Goal: Task Accomplishment & Management: Use online tool/utility

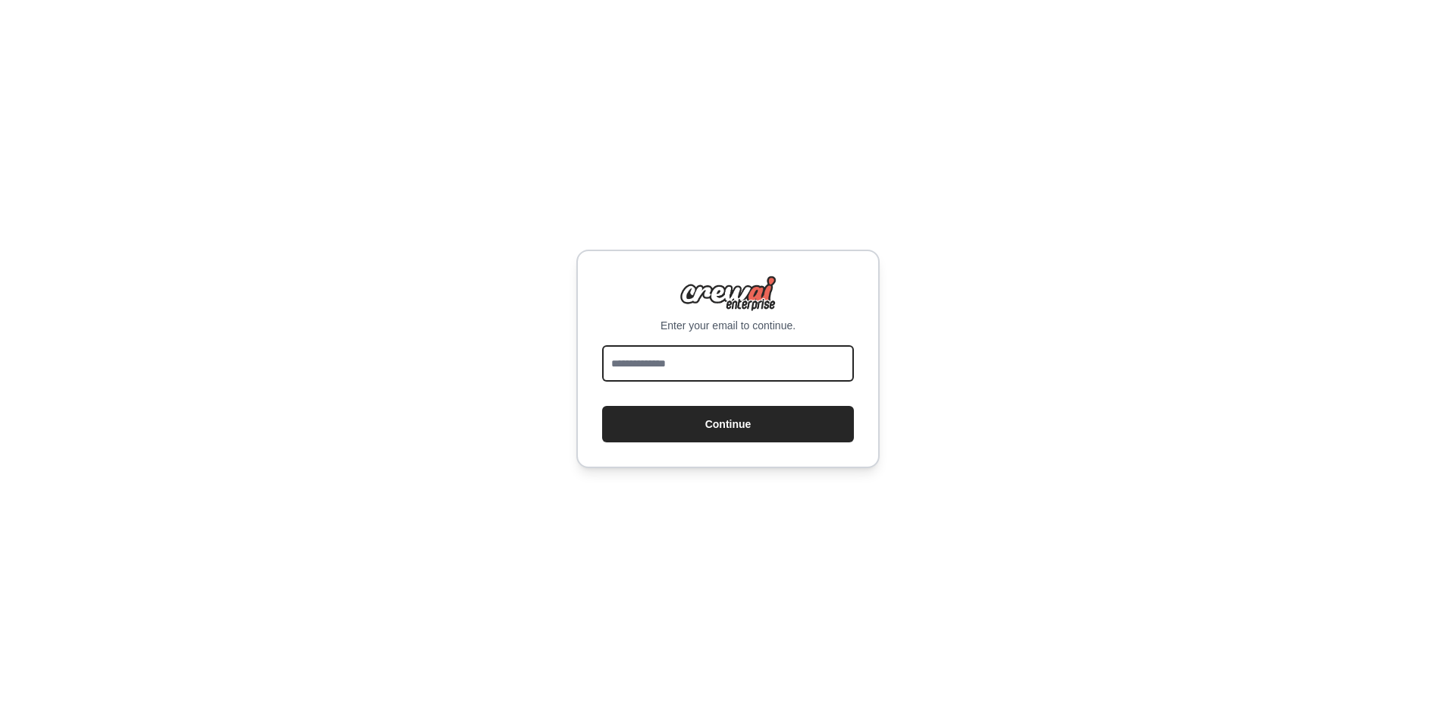
click at [658, 369] on input "email" at bounding box center [728, 363] width 252 height 36
type input "**********"
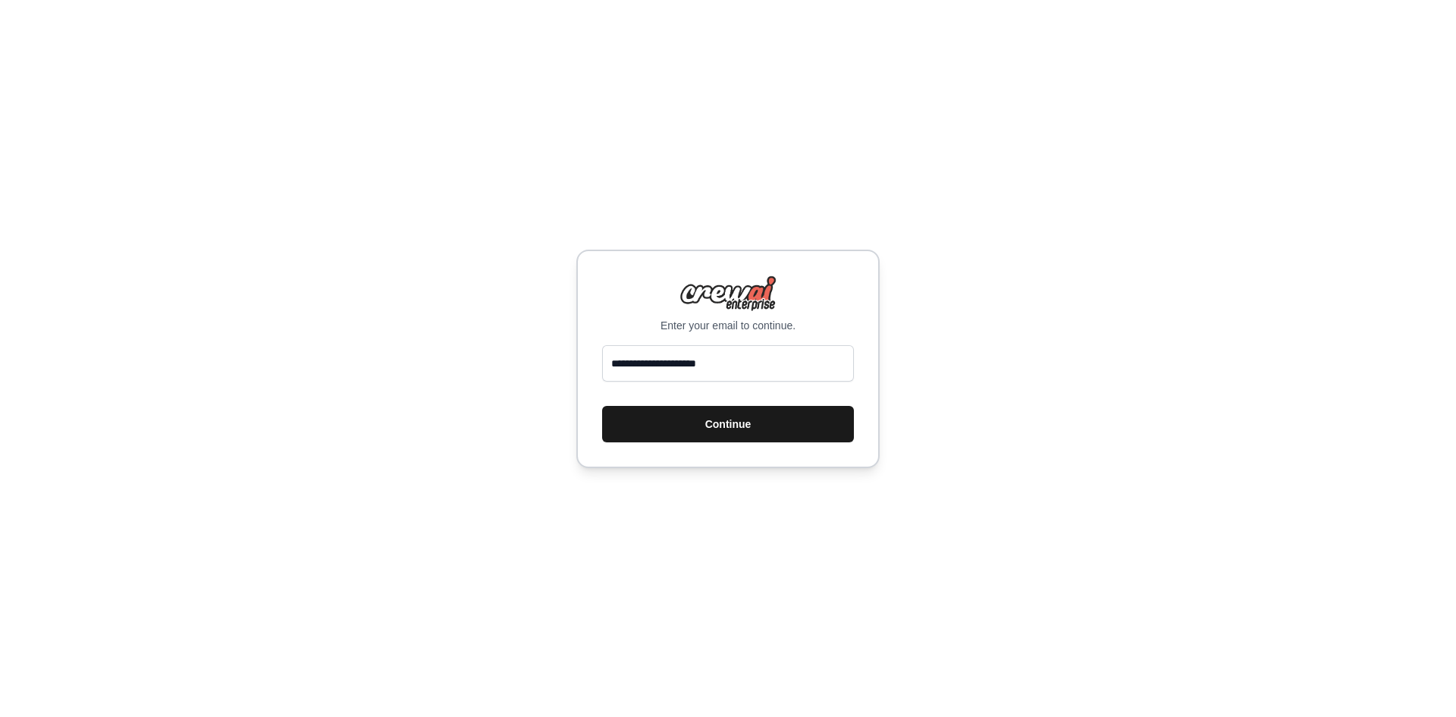
click at [690, 415] on button "Continue" at bounding box center [728, 424] width 252 height 36
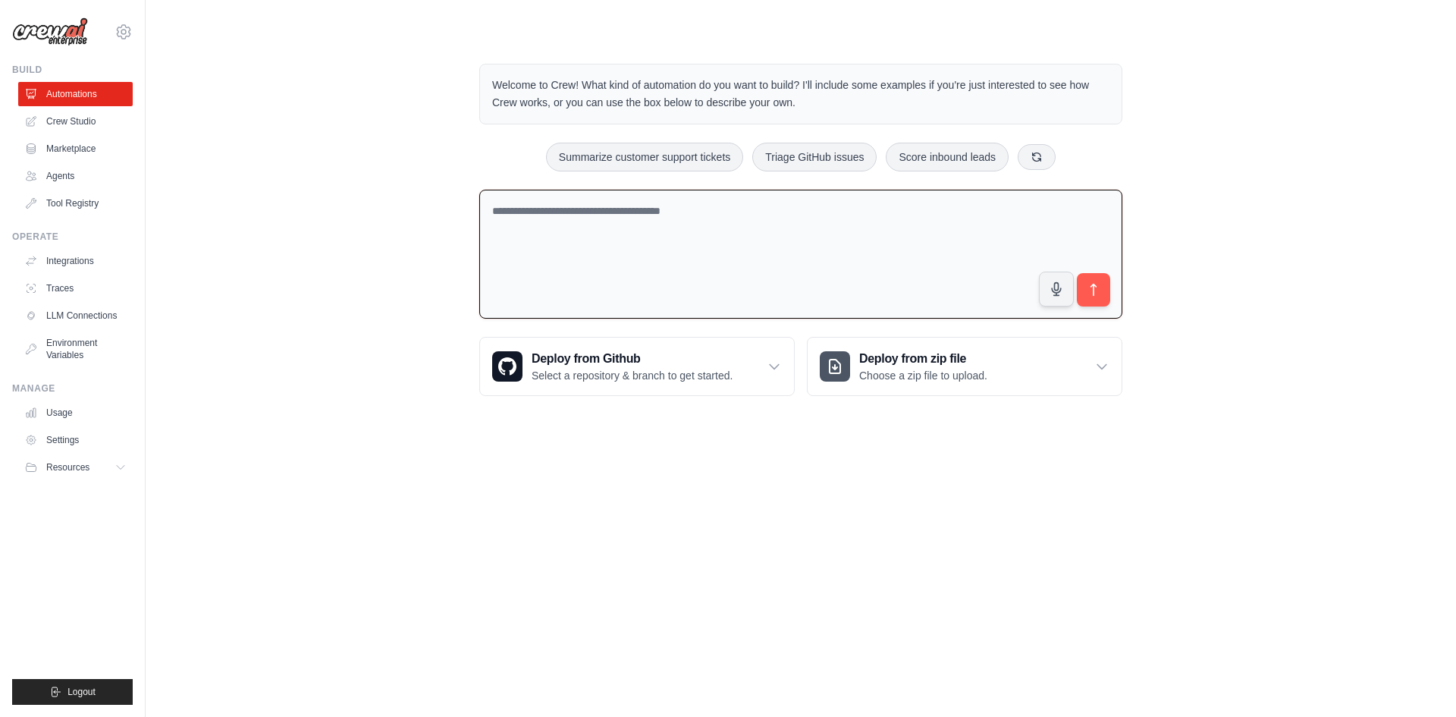
click at [581, 256] on textarea at bounding box center [800, 255] width 643 height 130
type textarea "**********"
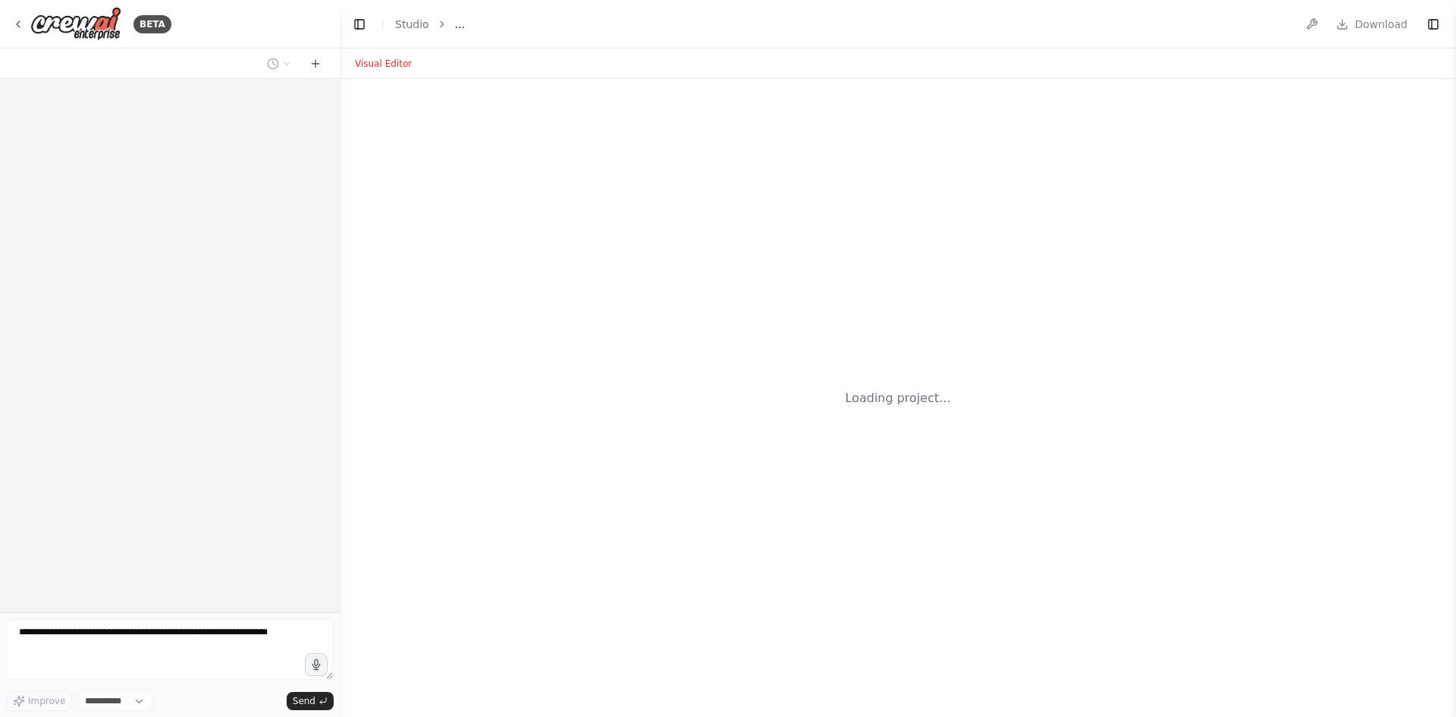
select select "****"
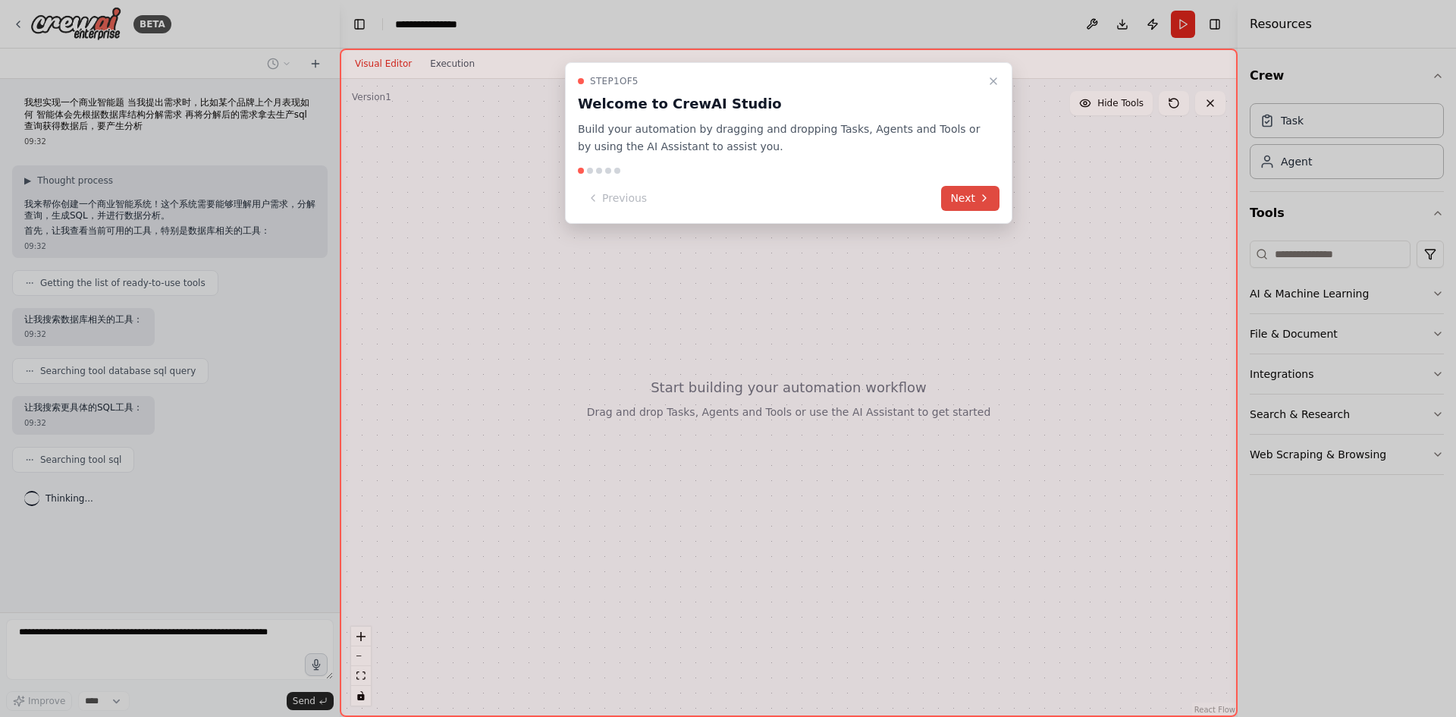
click at [944, 189] on button "Next" at bounding box center [970, 198] width 58 height 25
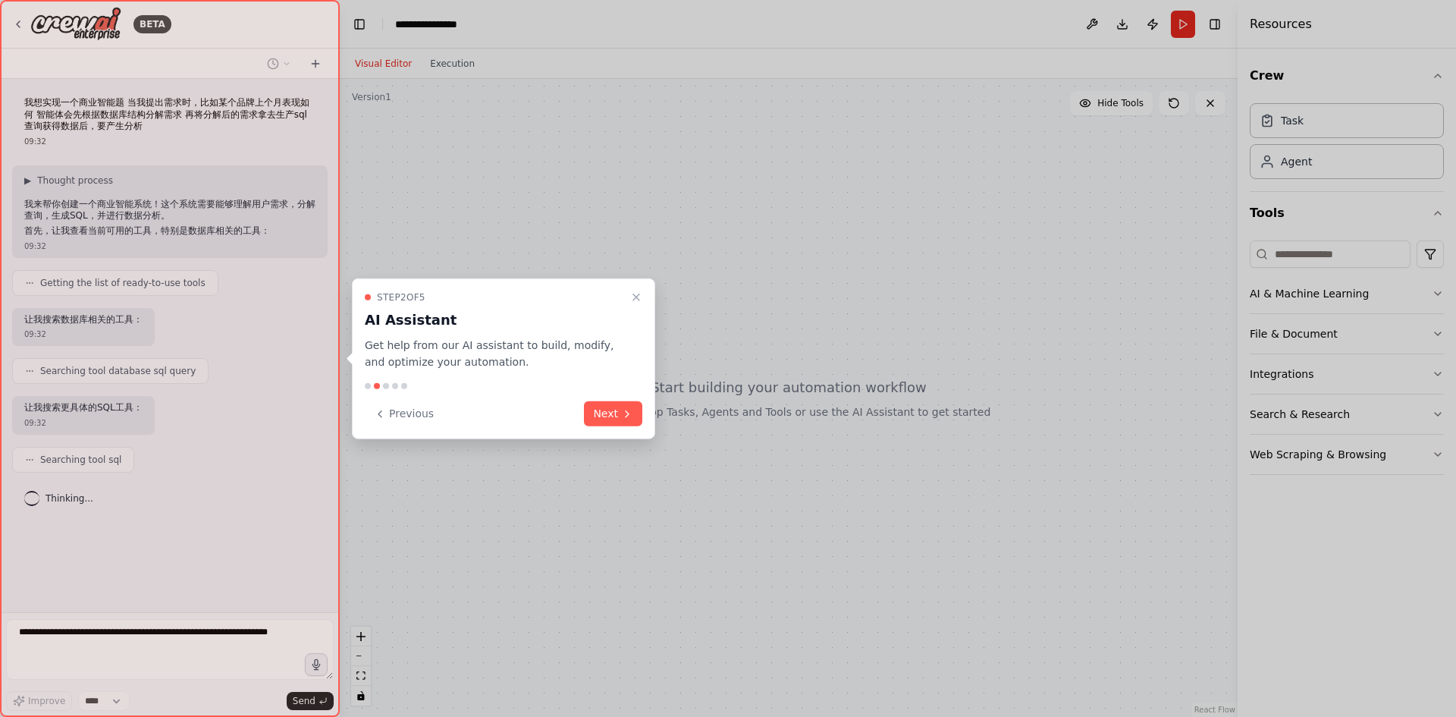
click at [947, 189] on div at bounding box center [728, 358] width 1456 height 717
click at [612, 418] on button "Next" at bounding box center [613, 413] width 58 height 25
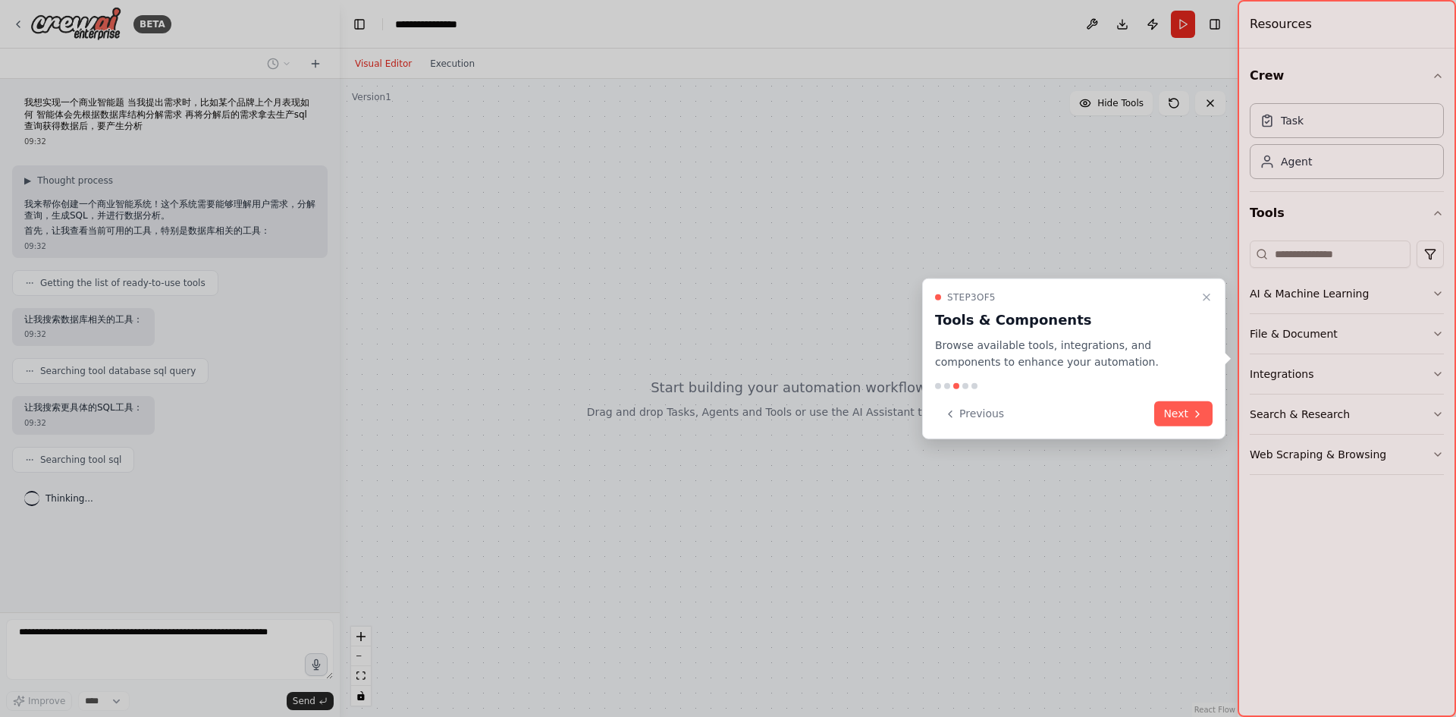
click at [1151, 416] on div "Previous Next" at bounding box center [1074, 413] width 278 height 25
click at [1167, 416] on button "Next" at bounding box center [1184, 413] width 58 height 25
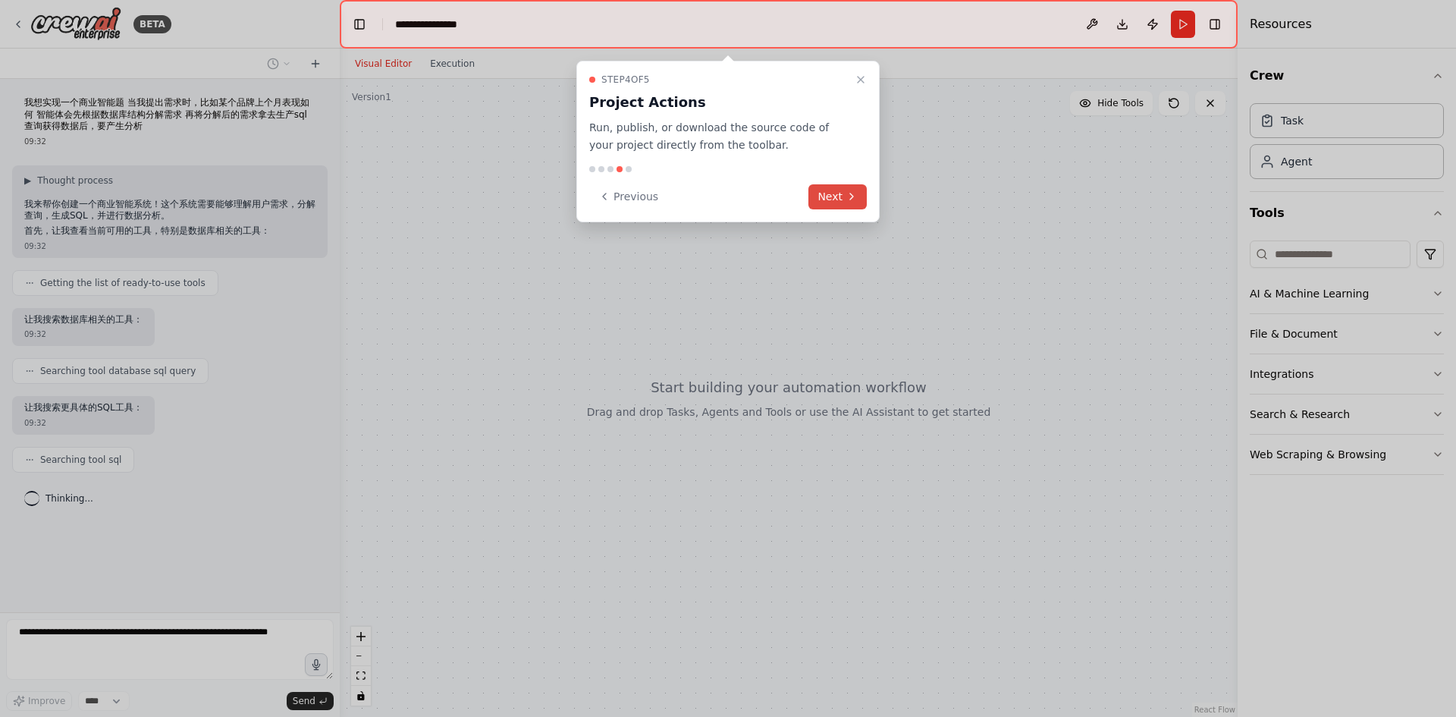
click at [856, 188] on button "Next" at bounding box center [838, 196] width 58 height 25
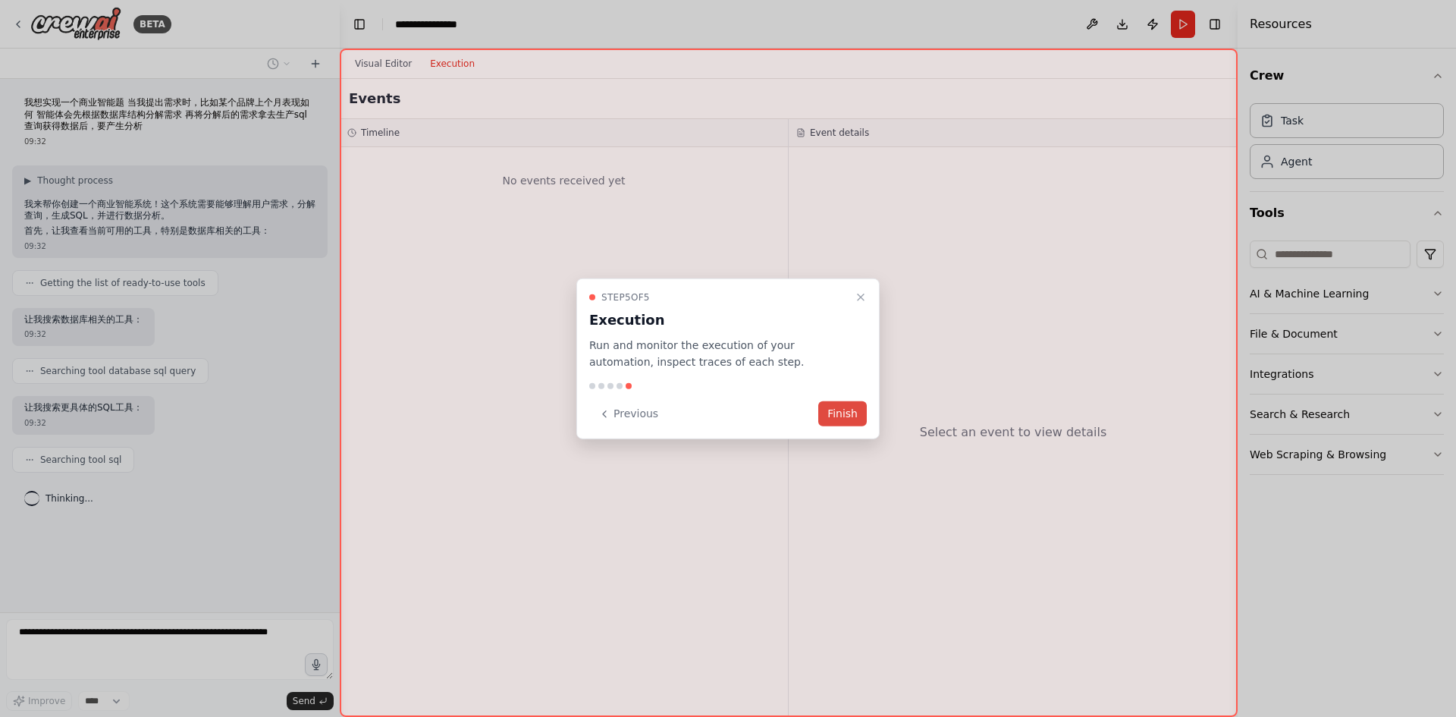
click at [855, 420] on button "Finish" at bounding box center [843, 413] width 49 height 25
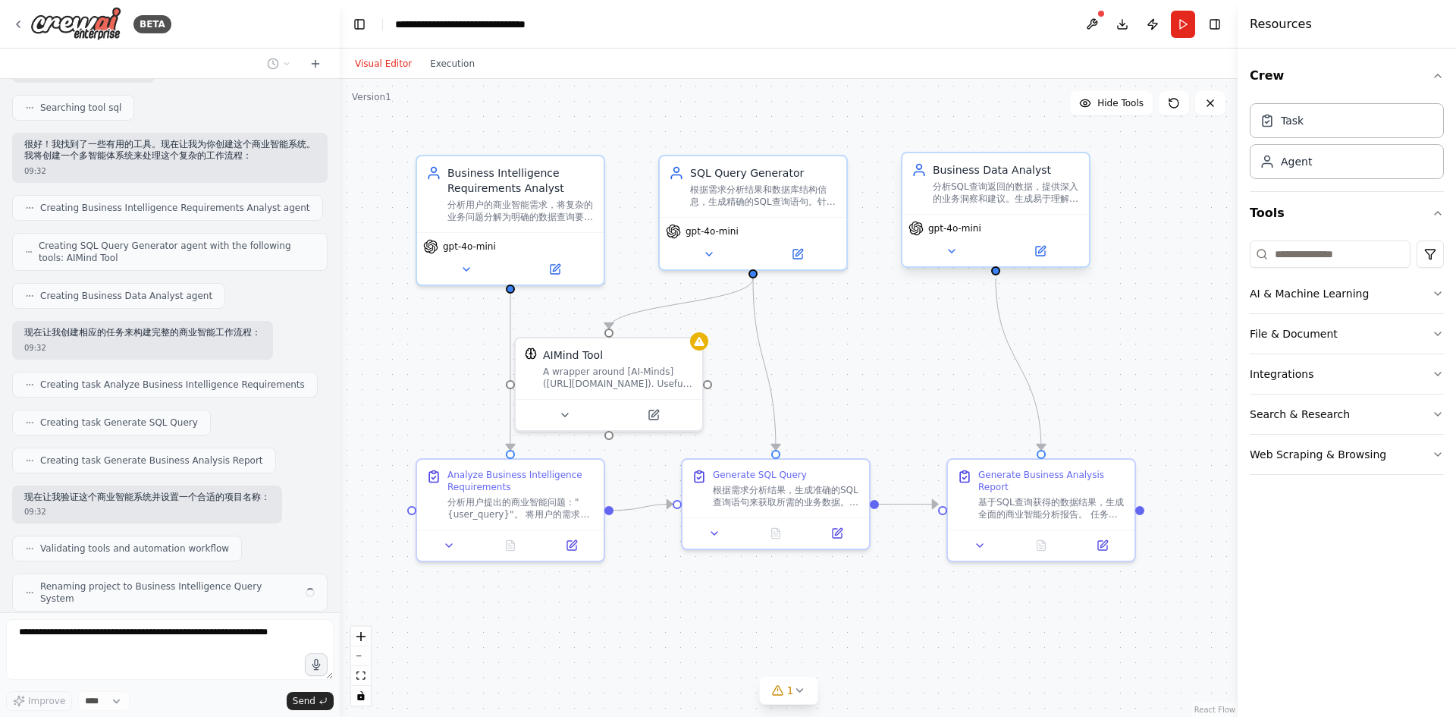
scroll to position [390, 0]
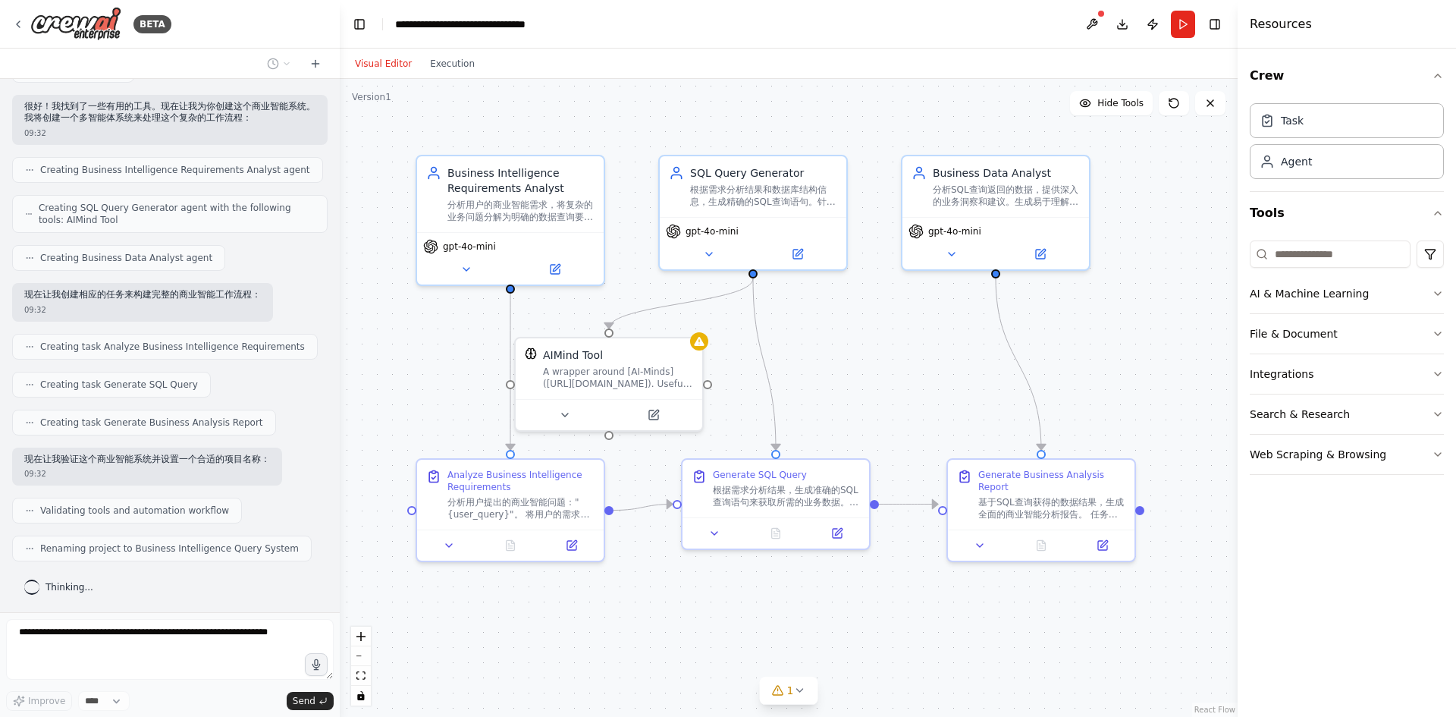
drag, startPoint x: 968, startPoint y: 325, endPoint x: 901, endPoint y: 334, distance: 67.3
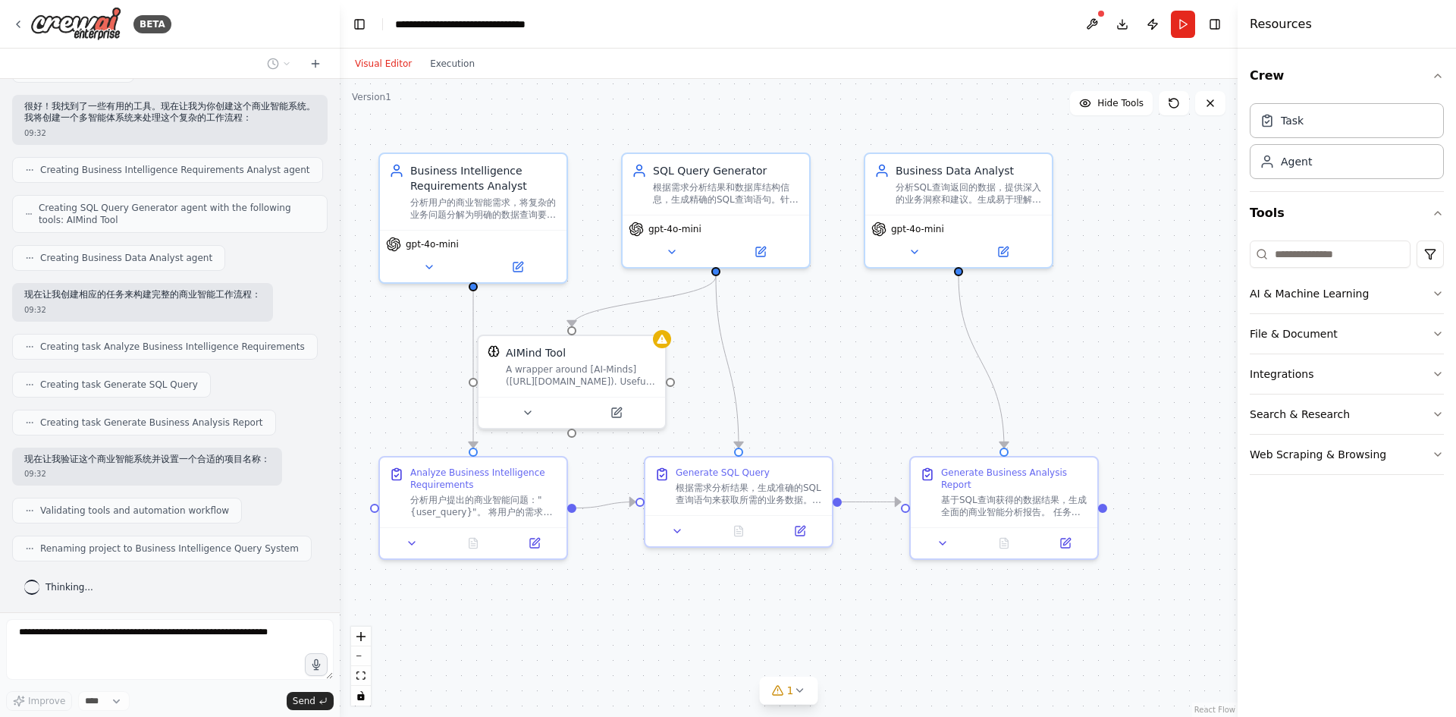
drag, startPoint x: 901, startPoint y: 334, endPoint x: 861, endPoint y: 331, distance: 40.3
click at [861, 331] on div ".deletable-edge-delete-btn { width: 20px; height: 20px; border: 0px solid #ffff…" at bounding box center [789, 398] width 898 height 638
drag, startPoint x: 861, startPoint y: 331, endPoint x: 837, endPoint y: 328, distance: 23.6
click at [839, 329] on div ".deletable-edge-delete-btn { width: 20px; height: 20px; border: 0px solid #ffff…" at bounding box center [789, 398] width 898 height 638
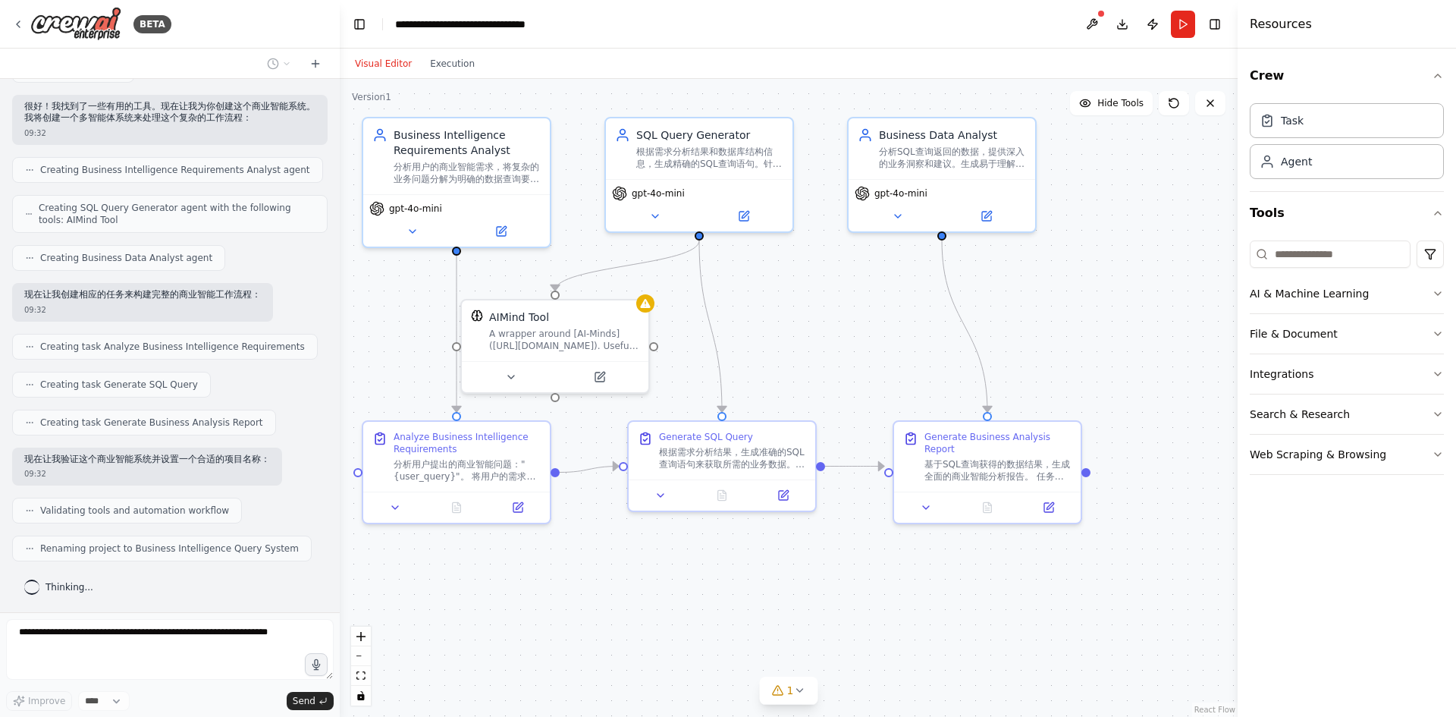
drag, startPoint x: 837, startPoint y: 328, endPoint x: 846, endPoint y: 293, distance: 36.8
click at [846, 293] on div ".deletable-edge-delete-btn { width: 20px; height: 20px; border: 0px solid #ffff…" at bounding box center [789, 398] width 898 height 638
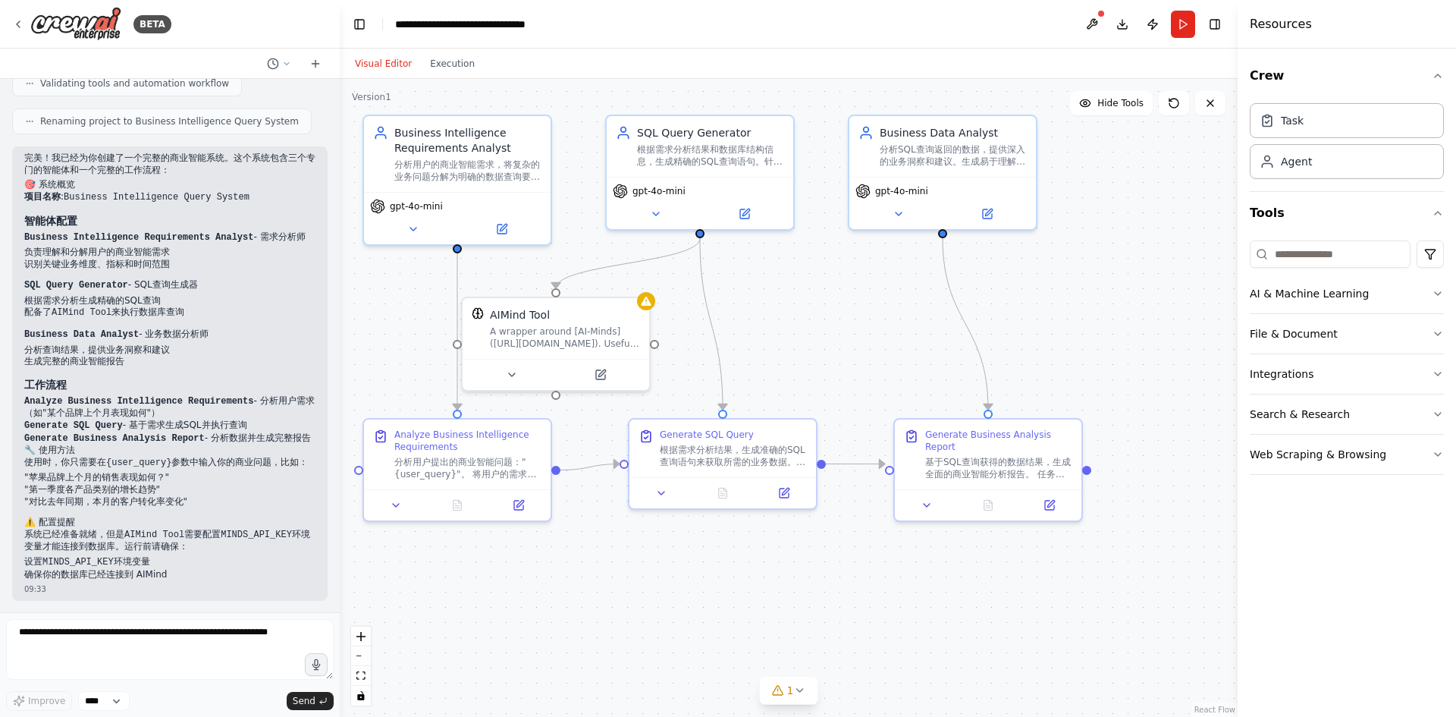
scroll to position [853, 0]
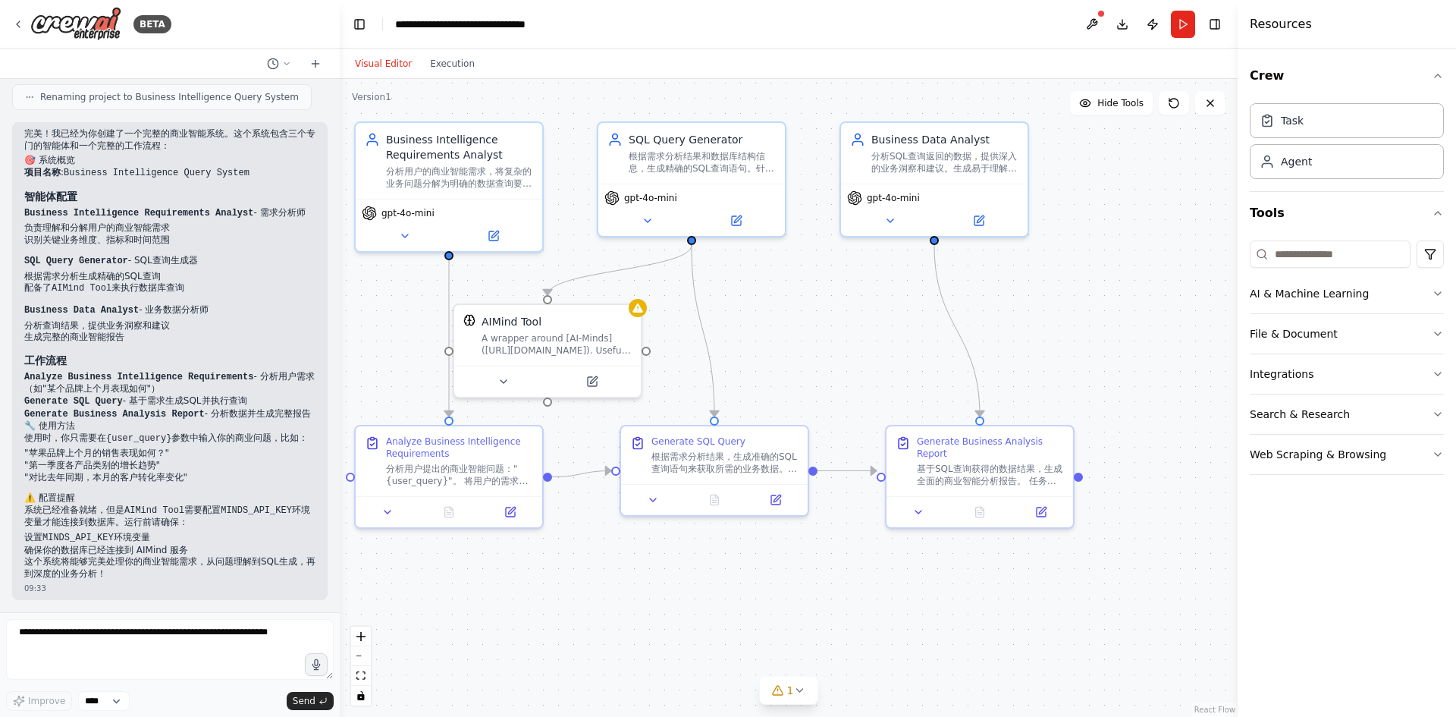
drag, startPoint x: 806, startPoint y: 306, endPoint x: 768, endPoint y: 329, distance: 45.3
click at [768, 329] on div ".deletable-edge-delete-btn { width: 20px; height: 20px; border: 0px solid #ffff…" at bounding box center [789, 398] width 898 height 638
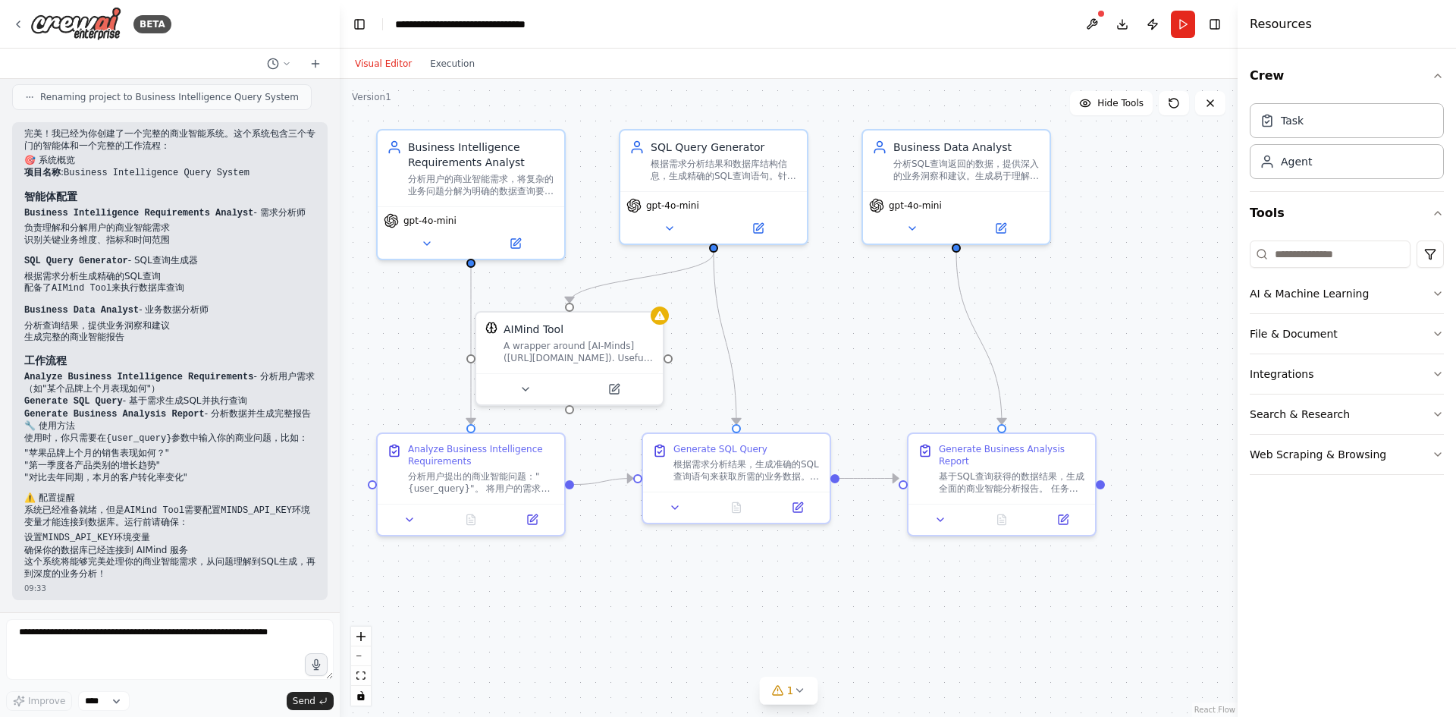
drag, startPoint x: 766, startPoint y: 325, endPoint x: 819, endPoint y: 316, distance: 53.1
click at [819, 316] on div ".deletable-edge-delete-btn { width: 20px; height: 20px; border: 0px solid #ffff…" at bounding box center [789, 398] width 898 height 638
click at [222, 643] on textarea at bounding box center [170, 649] width 328 height 61
click at [1218, 16] on button "Toggle Right Sidebar" at bounding box center [1215, 24] width 21 height 21
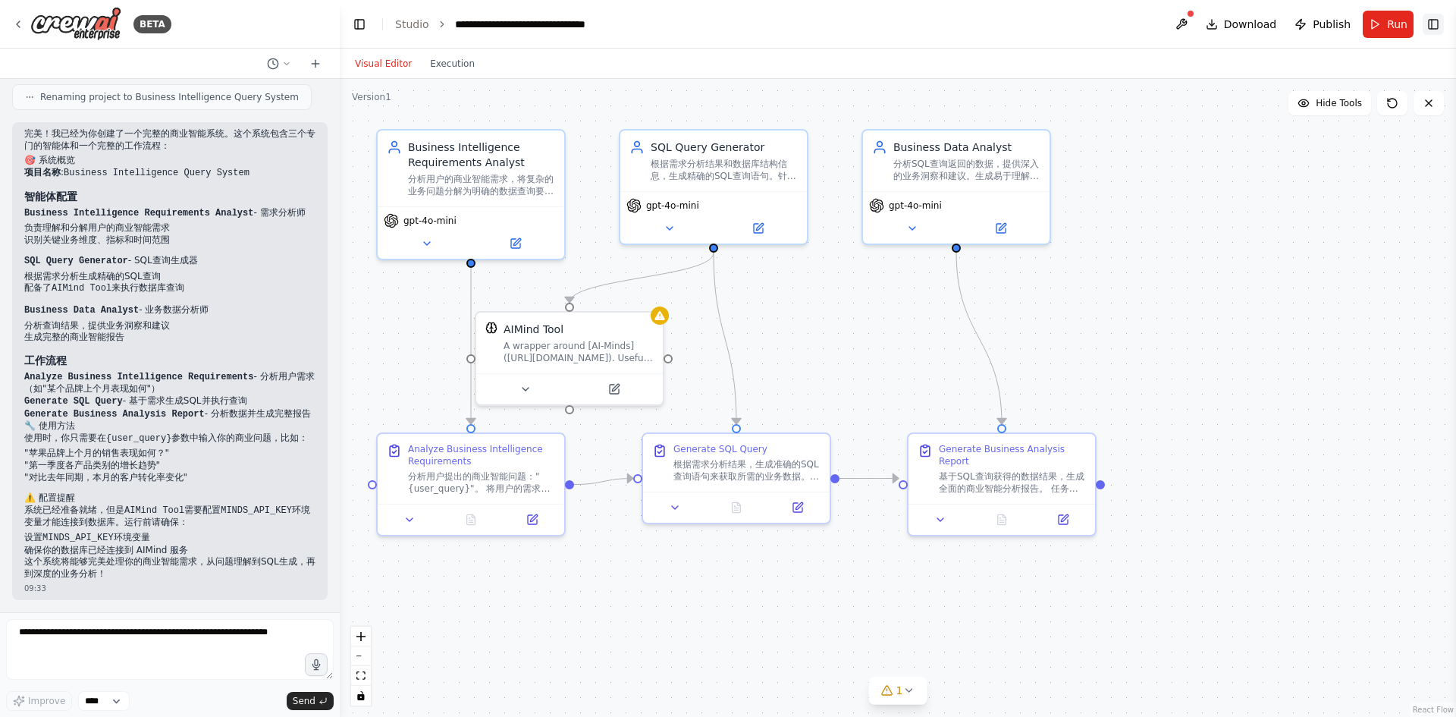
click at [1434, 27] on button "Toggle Right Sidebar" at bounding box center [1433, 24] width 21 height 21
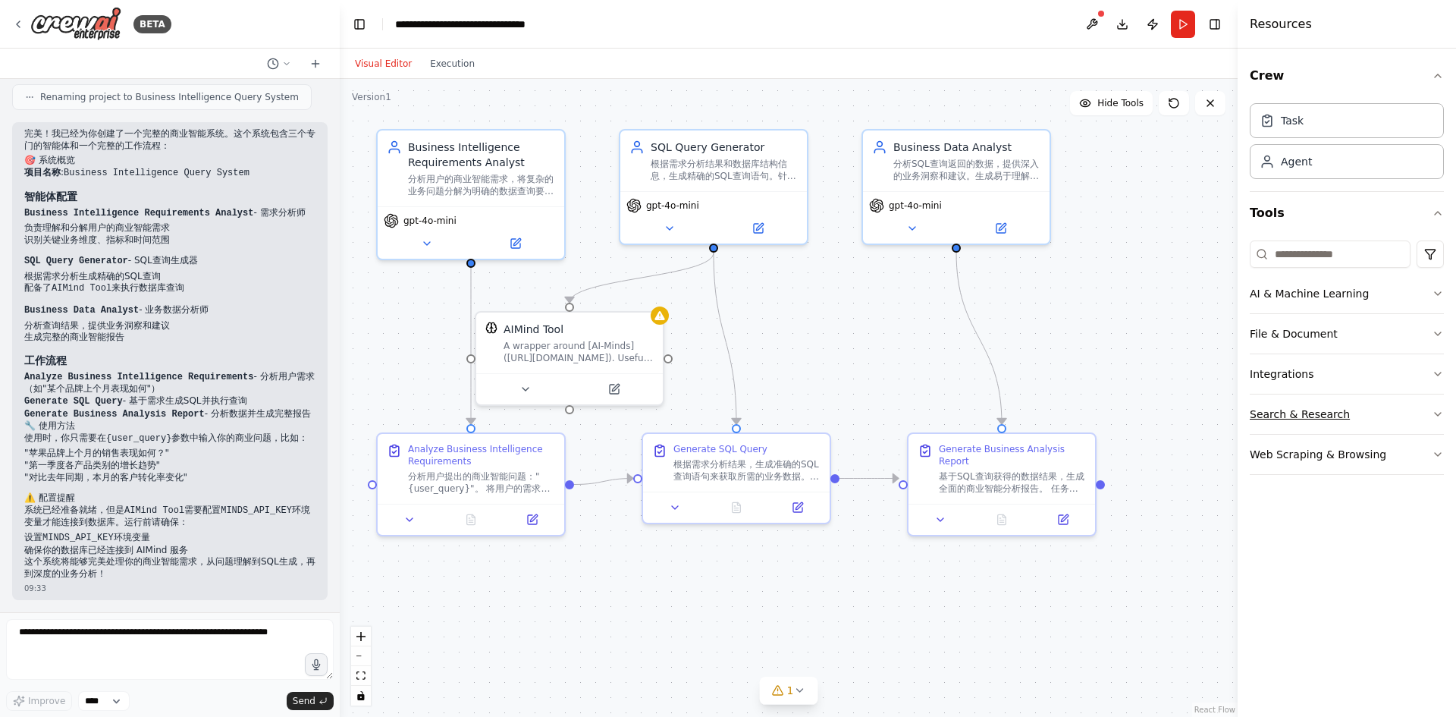
click at [1431, 412] on button "Search & Research" at bounding box center [1347, 413] width 194 height 39
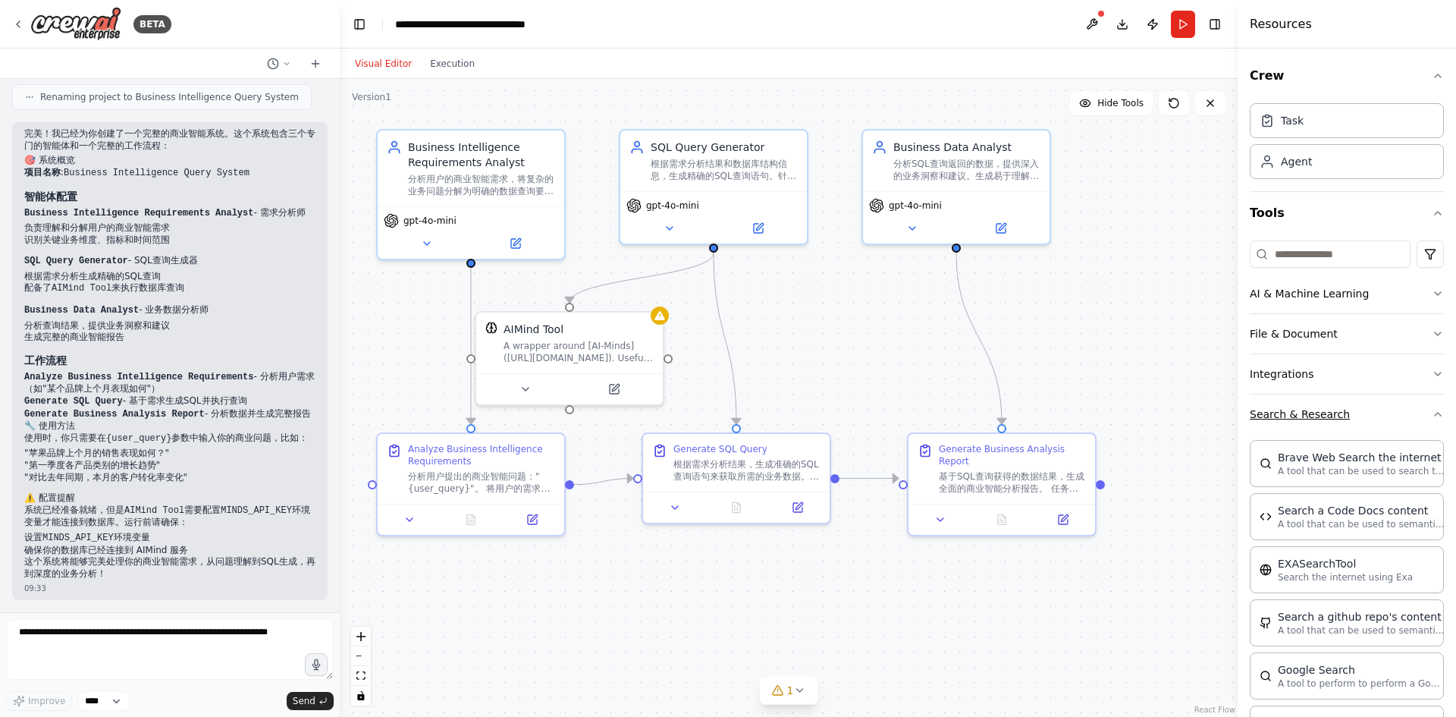
click at [1432, 412] on icon "button" at bounding box center [1438, 414] width 12 height 12
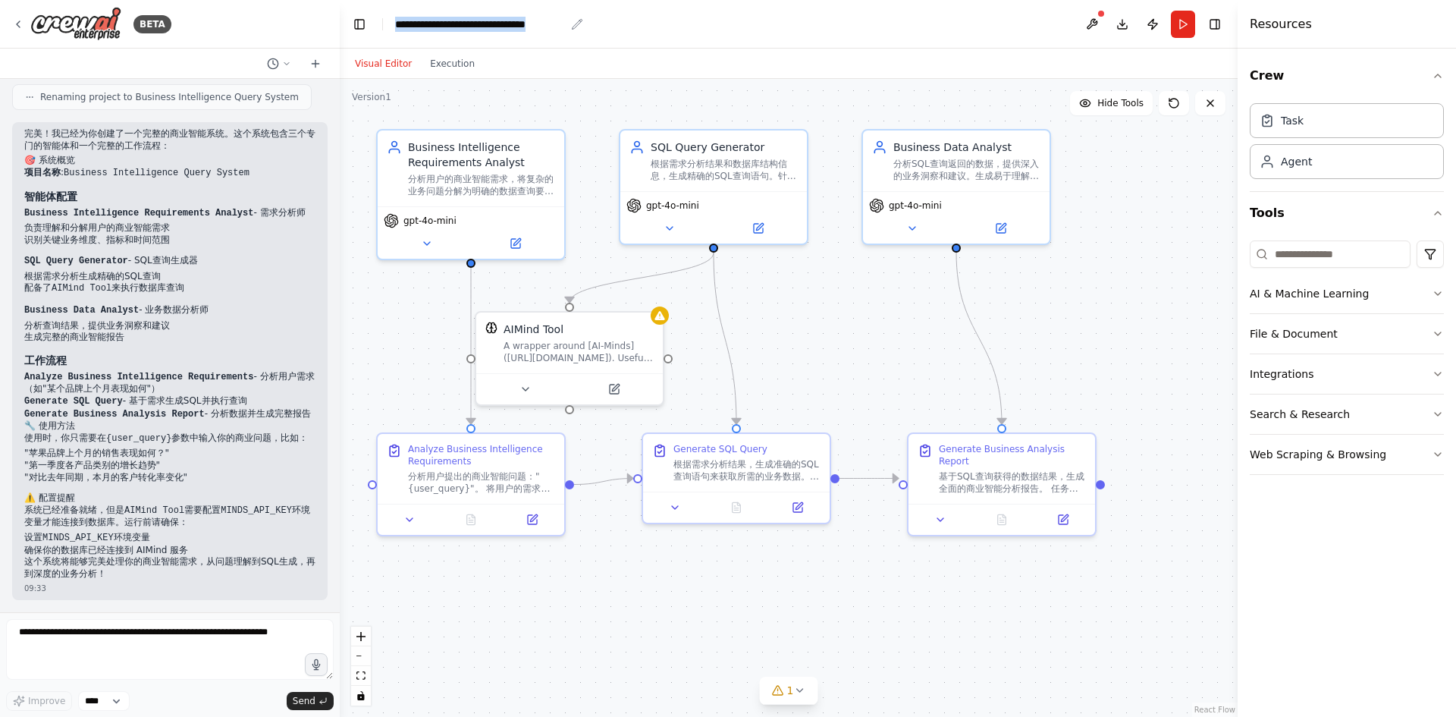
drag, startPoint x: 395, startPoint y: 22, endPoint x: 562, endPoint y: 20, distance: 166.9
click at [562, 20] on div "**********" at bounding box center [480, 24] width 170 height 15
copy div "**********"
